Goal: Transaction & Acquisition: Purchase product/service

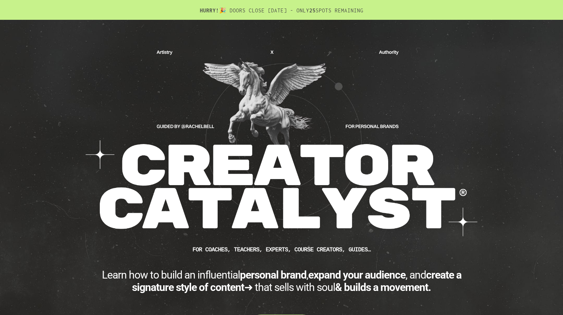
scroll to position [175, 0]
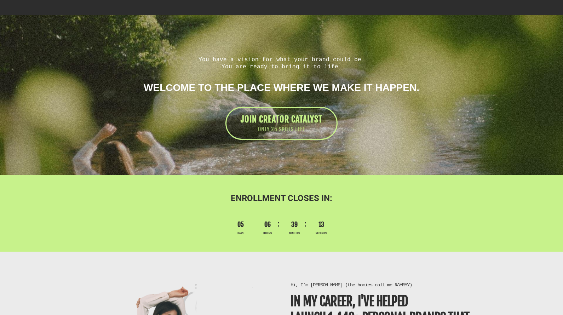
scroll to position [1605, 0]
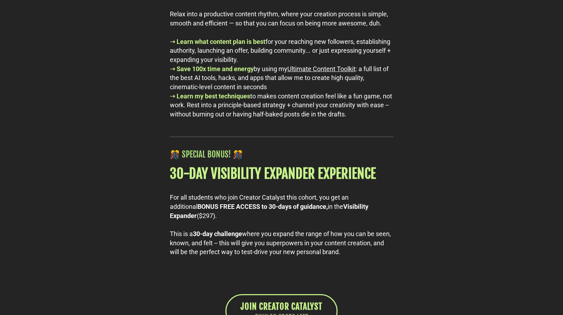
scroll to position [3773, 0]
